Goal: Transaction & Acquisition: Purchase product/service

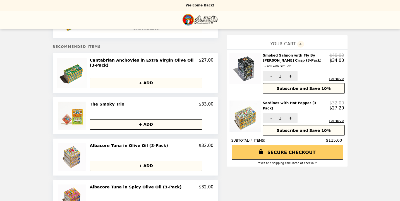
scroll to position [45, 0]
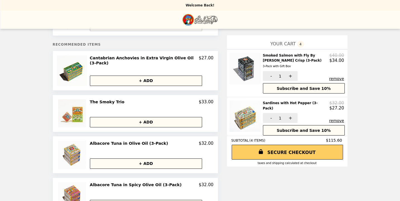
click at [96, 99] on h2 "The Smoky Trio" at bounding box center [108, 101] width 37 height 5
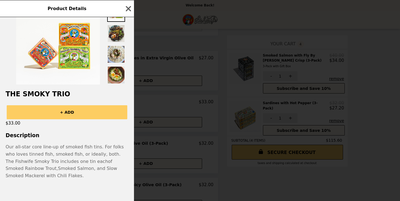
scroll to position [22, 0]
click at [128, 10] on icon "button" at bounding box center [128, 8] width 5 height 5
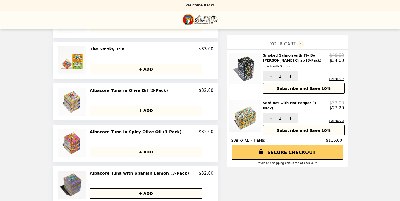
scroll to position [102, 0]
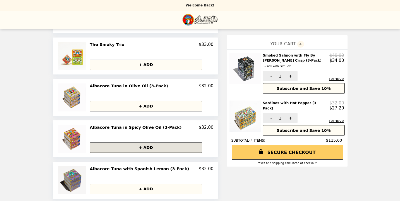
click at [137, 145] on button "+ ADD" at bounding box center [146, 147] width 112 height 10
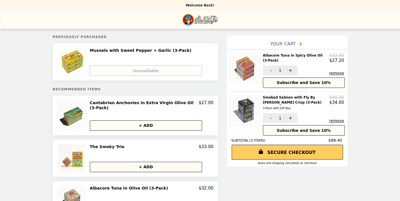
scroll to position [0, 0]
click at [126, 74] on div "Unavailable" at bounding box center [152, 68] width 124 height 15
click at [79, 64] on img at bounding box center [72, 62] width 29 height 28
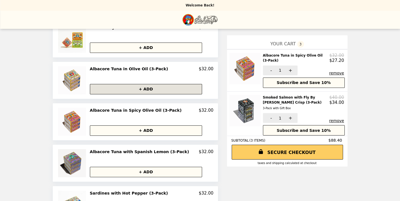
scroll to position [120, 0]
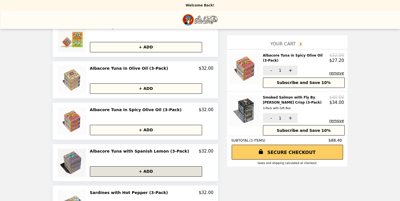
click at [146, 167] on button "+ ADD" at bounding box center [146, 171] width 112 height 10
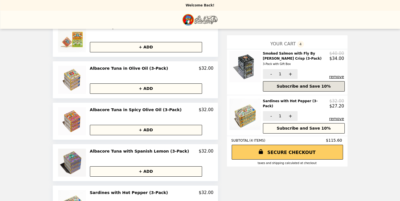
scroll to position [83, 0]
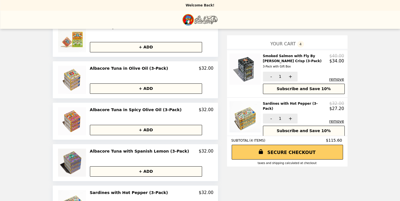
click at [336, 78] on button "remove" at bounding box center [336, 79] width 15 height 4
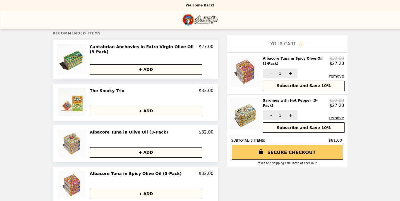
scroll to position [39, 0]
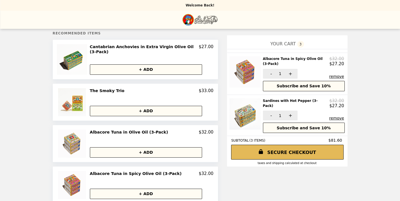
click at [293, 150] on link "SECURE CHECKOUT" at bounding box center [287, 151] width 113 height 15
